Goal: Navigation & Orientation: Find specific page/section

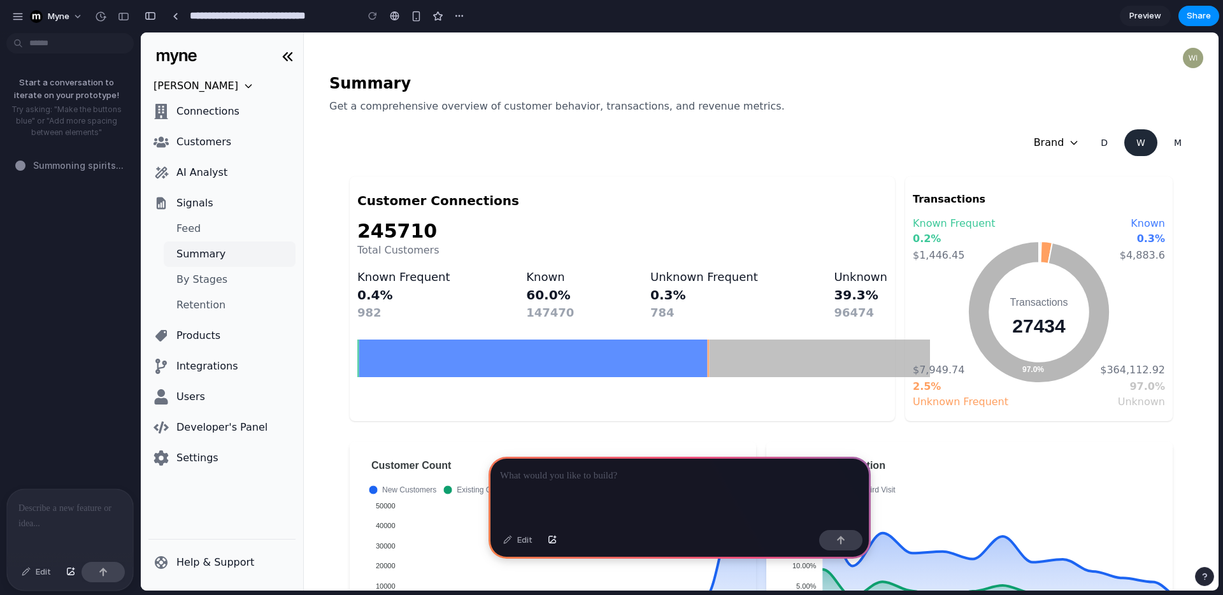
click at [68, 439] on div "Start a conversation to iterate on your prototype! Try asking: "Make the button…" at bounding box center [66, 263] width 133 height 450
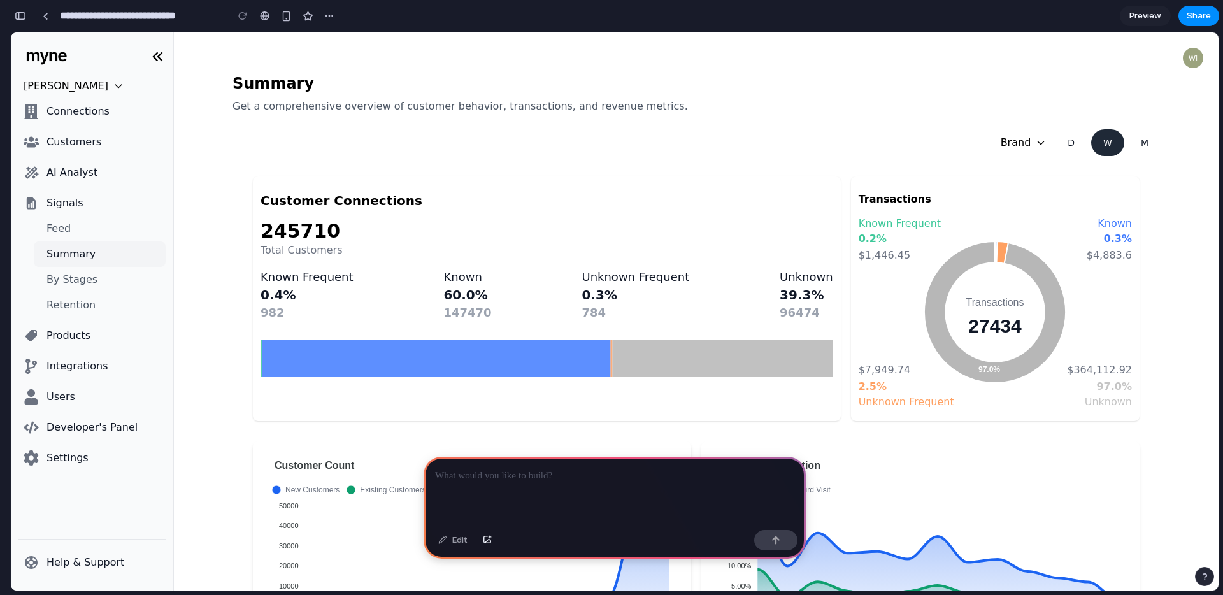
click at [144, 412] on ul "Gelato [PERSON_NAME] Connections Customers AI Analyst Signals Feed Summary By S…" at bounding box center [91, 274] width 147 height 392
click at [103, 427] on span "Developer's Panel" at bounding box center [92, 427] width 91 height 12
